Goal: Transaction & Acquisition: Obtain resource

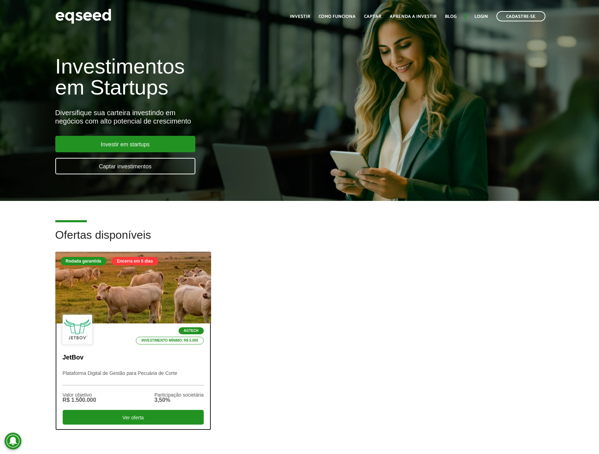
click at [134, 292] on div at bounding box center [133, 288] width 187 height 86
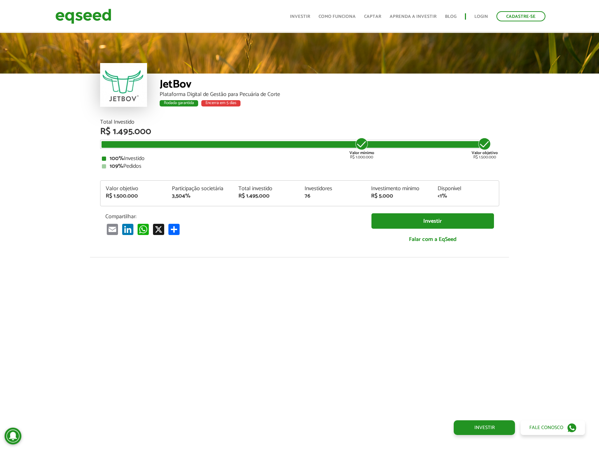
scroll to position [774, 0]
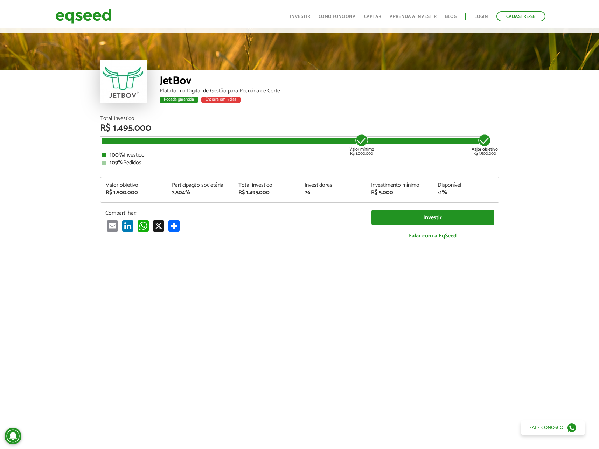
scroll to position [0, 0]
